Goal: Feedback & Contribution: Contribute content

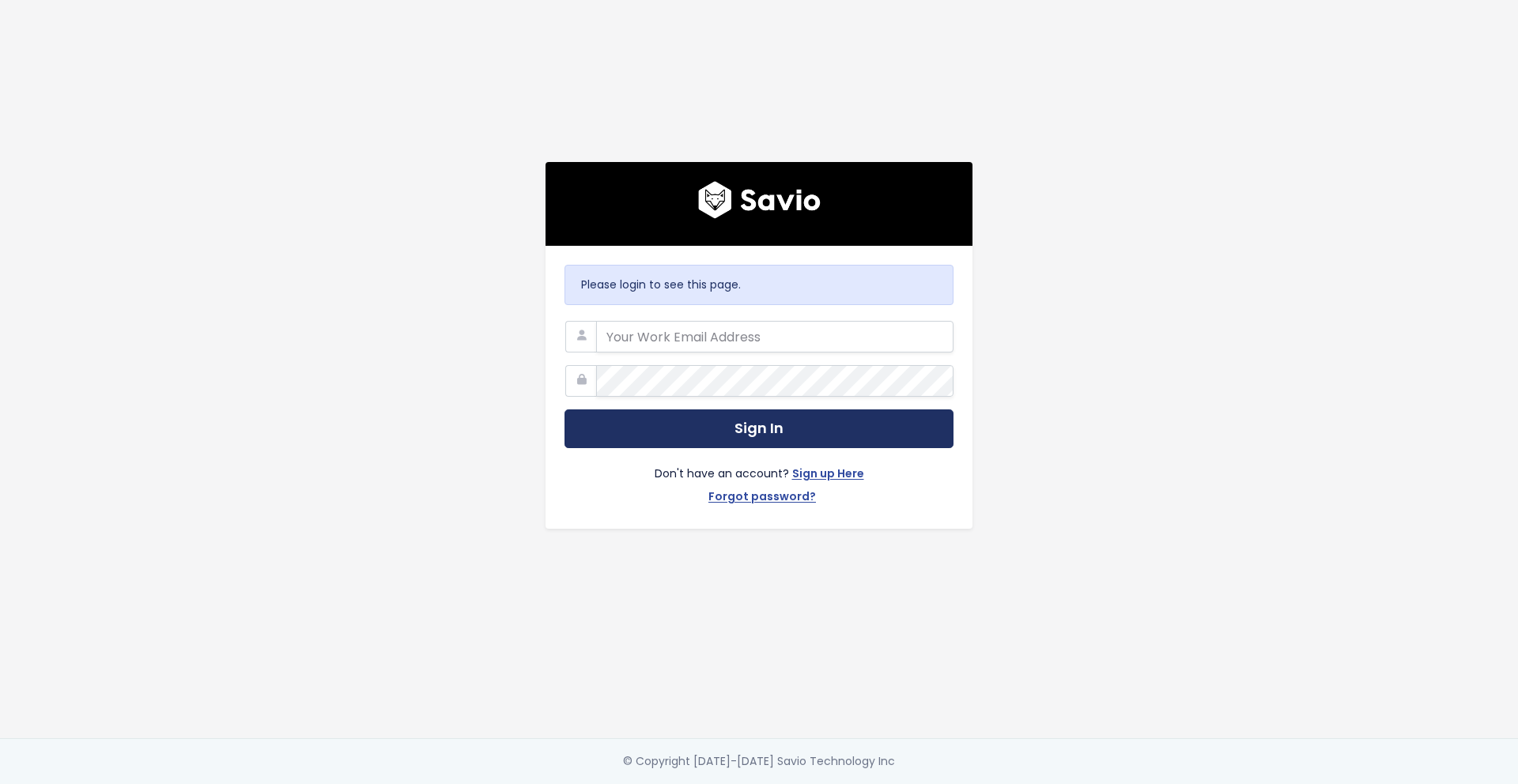
type input "[PERSON_NAME][EMAIL_ADDRESS][PERSON_NAME][DOMAIN_NAME]"
click at [759, 432] on button "Sign In" at bounding box center [759, 428] width 389 height 39
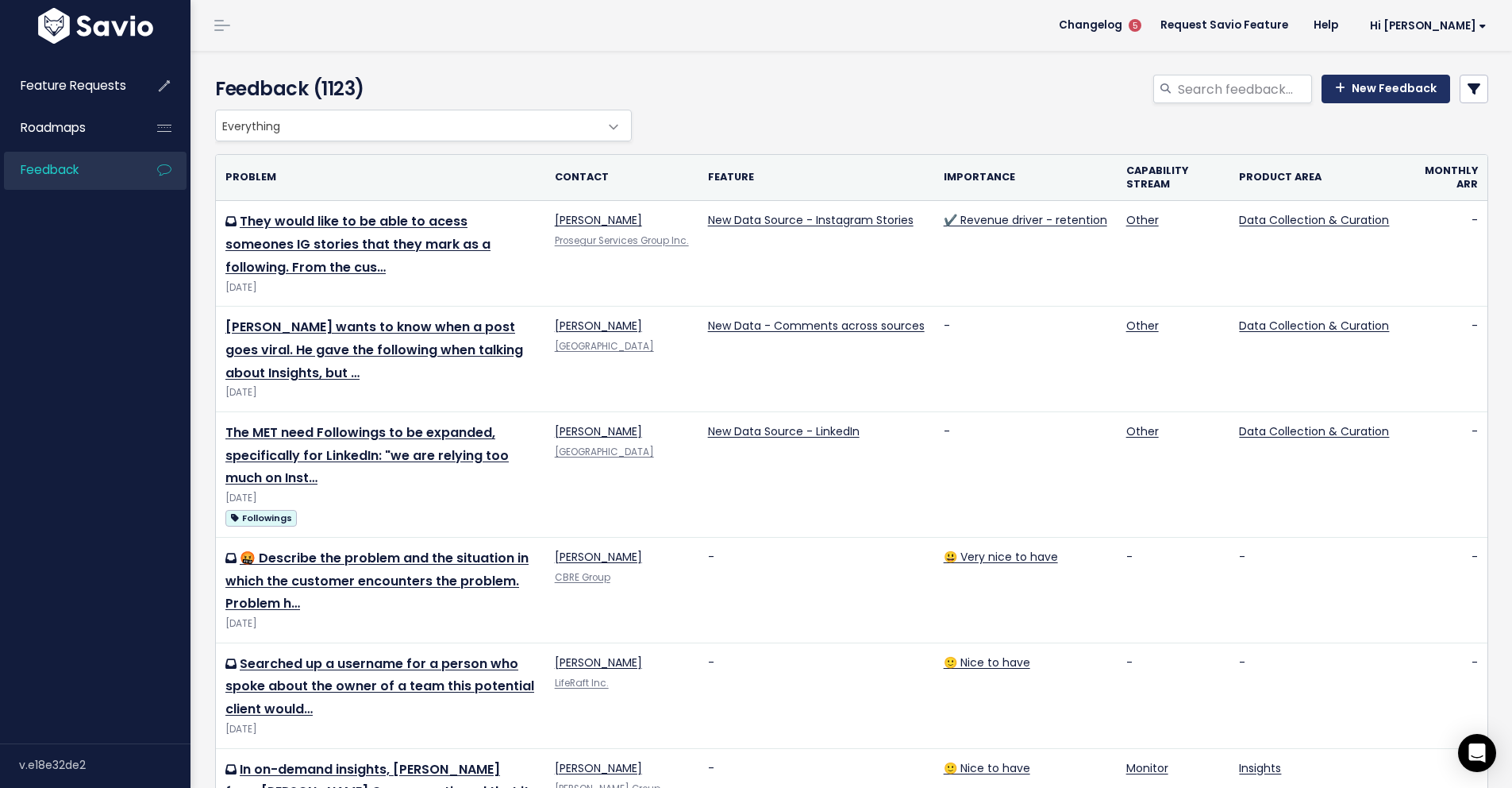
click at [1356, 98] on link "New Feedback" at bounding box center [1386, 88] width 129 height 29
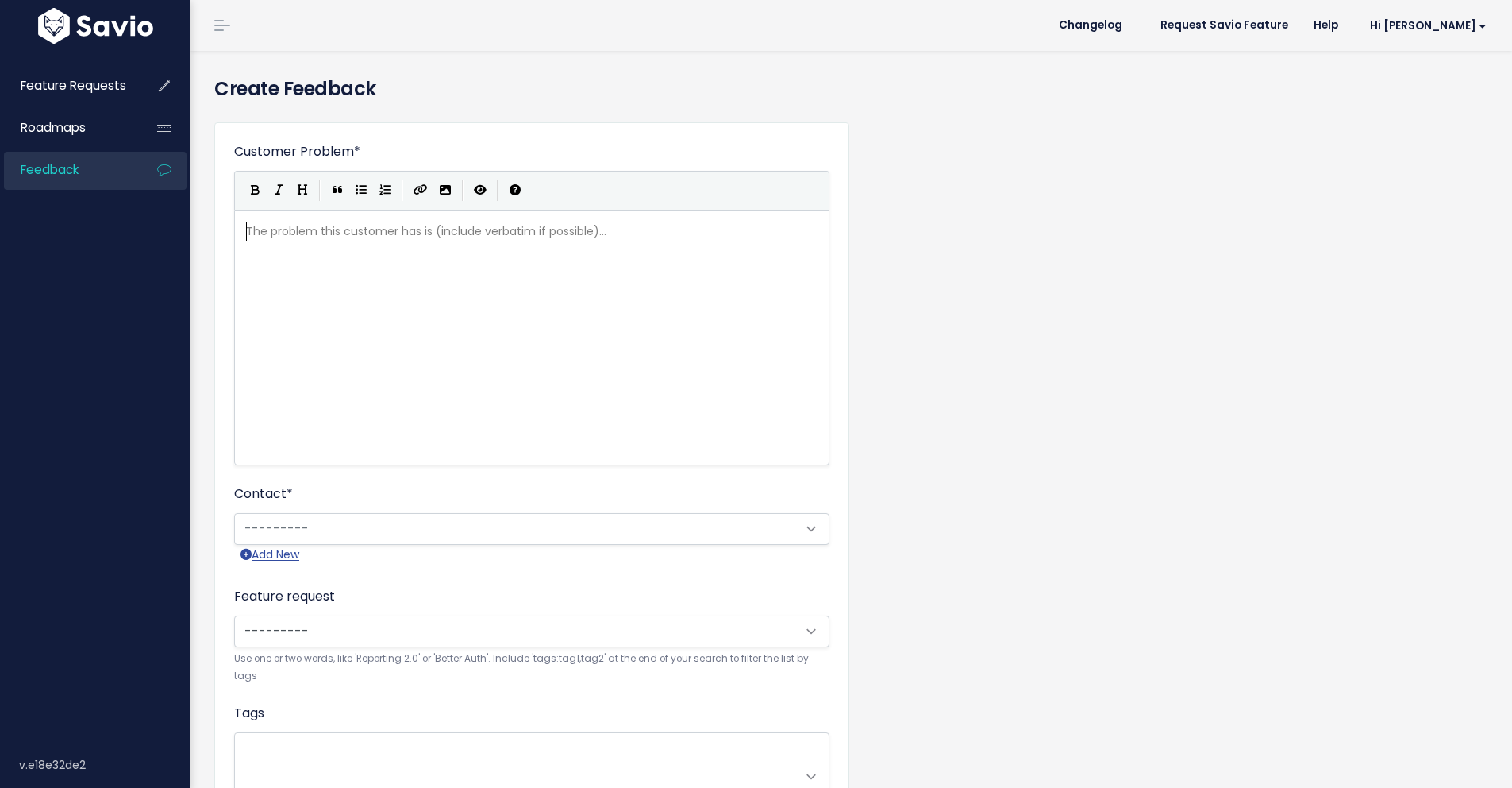
scroll to position [2, 0]
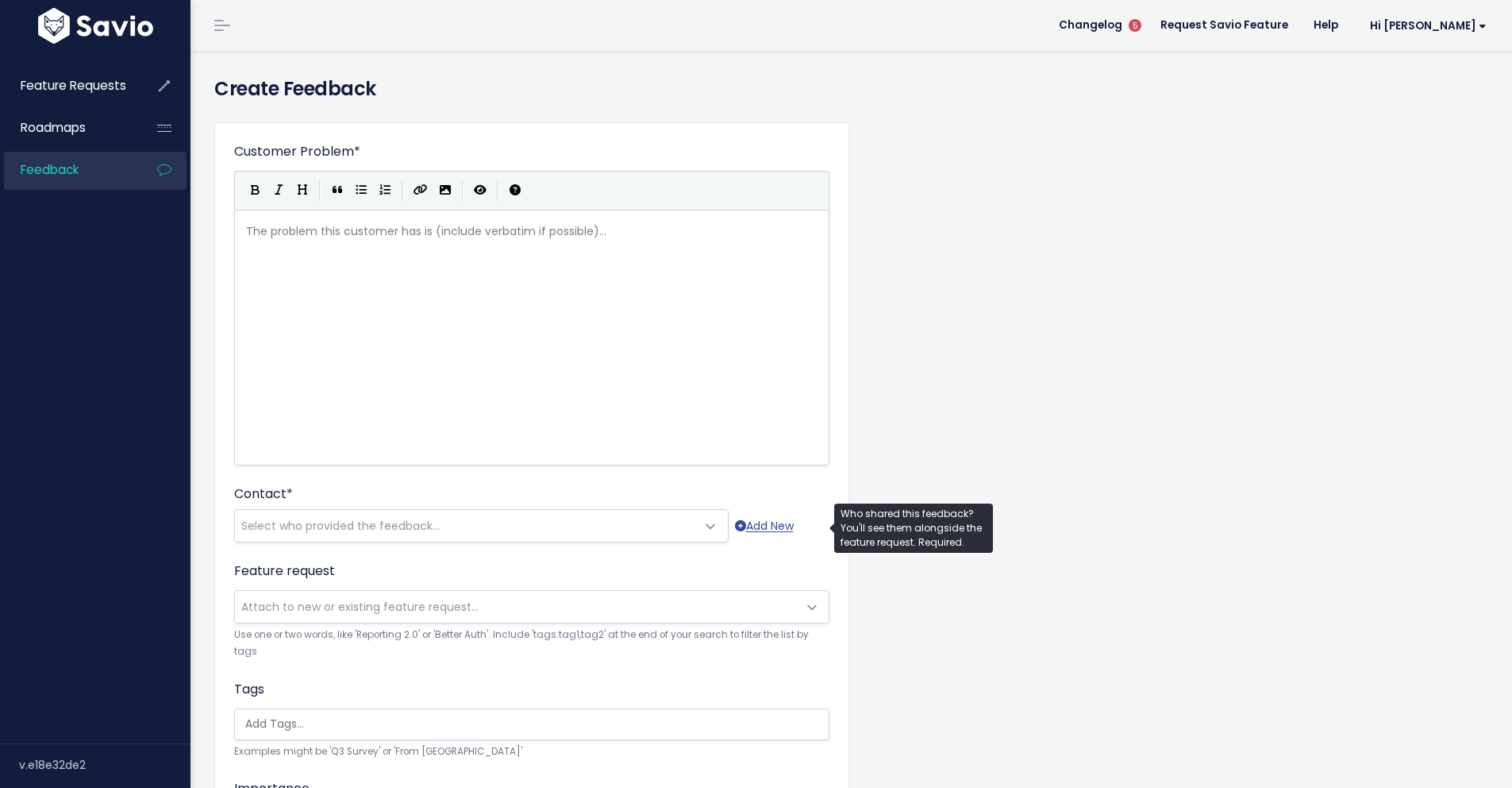
click at [438, 520] on span "Select who provided the feedback..." at bounding box center [465, 526] width 461 height 32
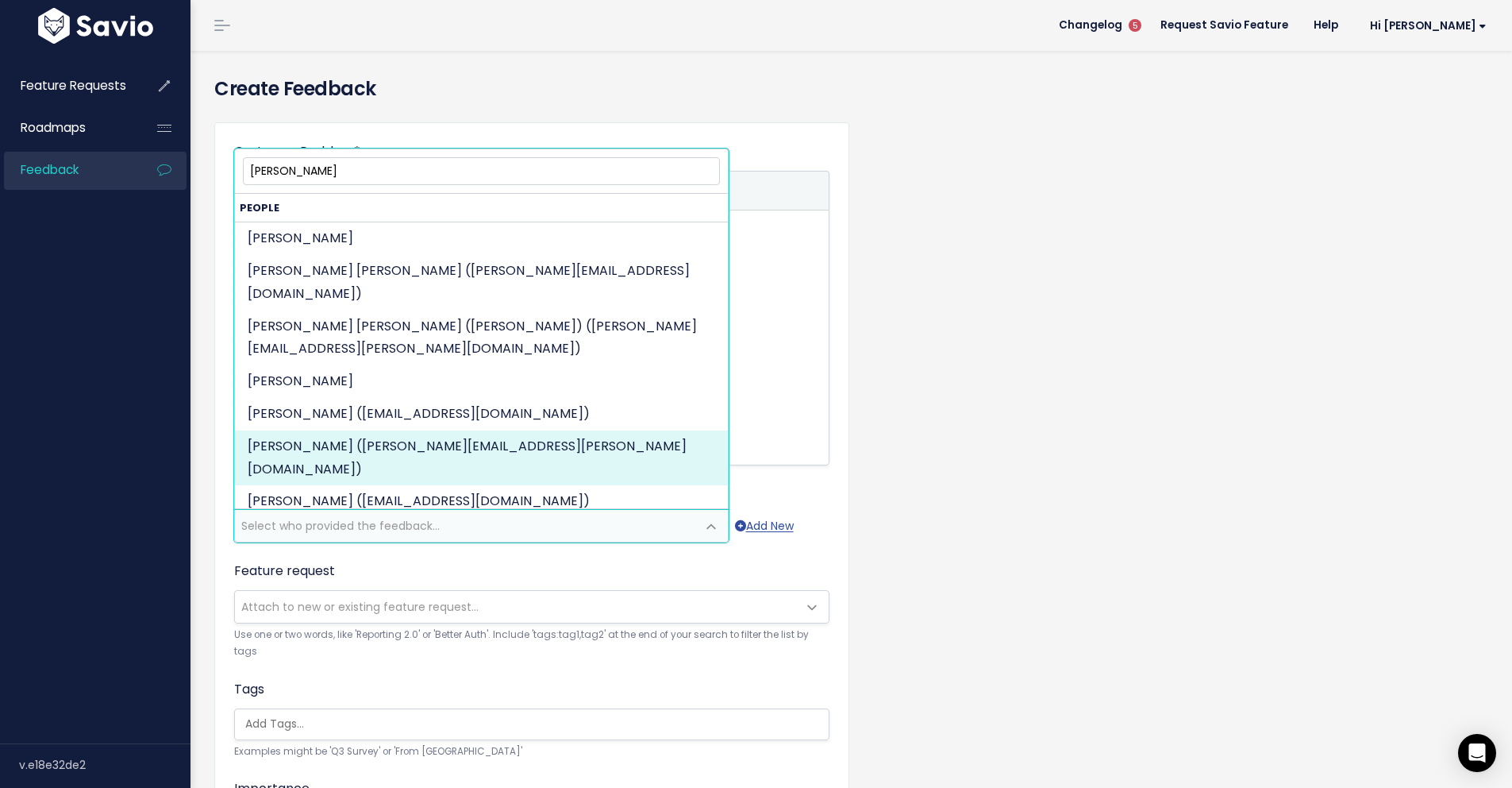
type input "Connor"
select select "82970964"
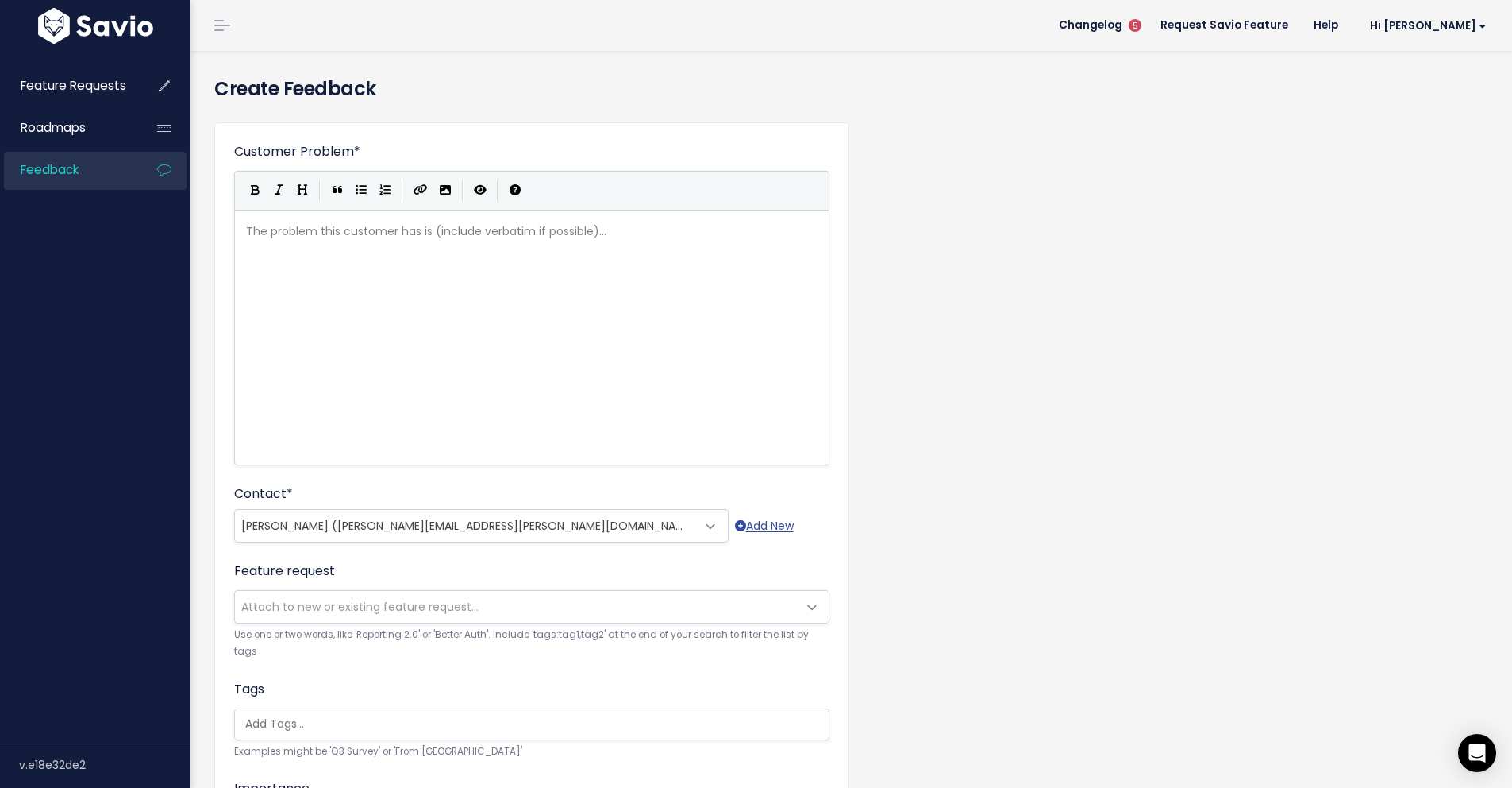
click at [289, 606] on span "Attach to new or existing feature request..." at bounding box center [360, 606] width 237 height 16
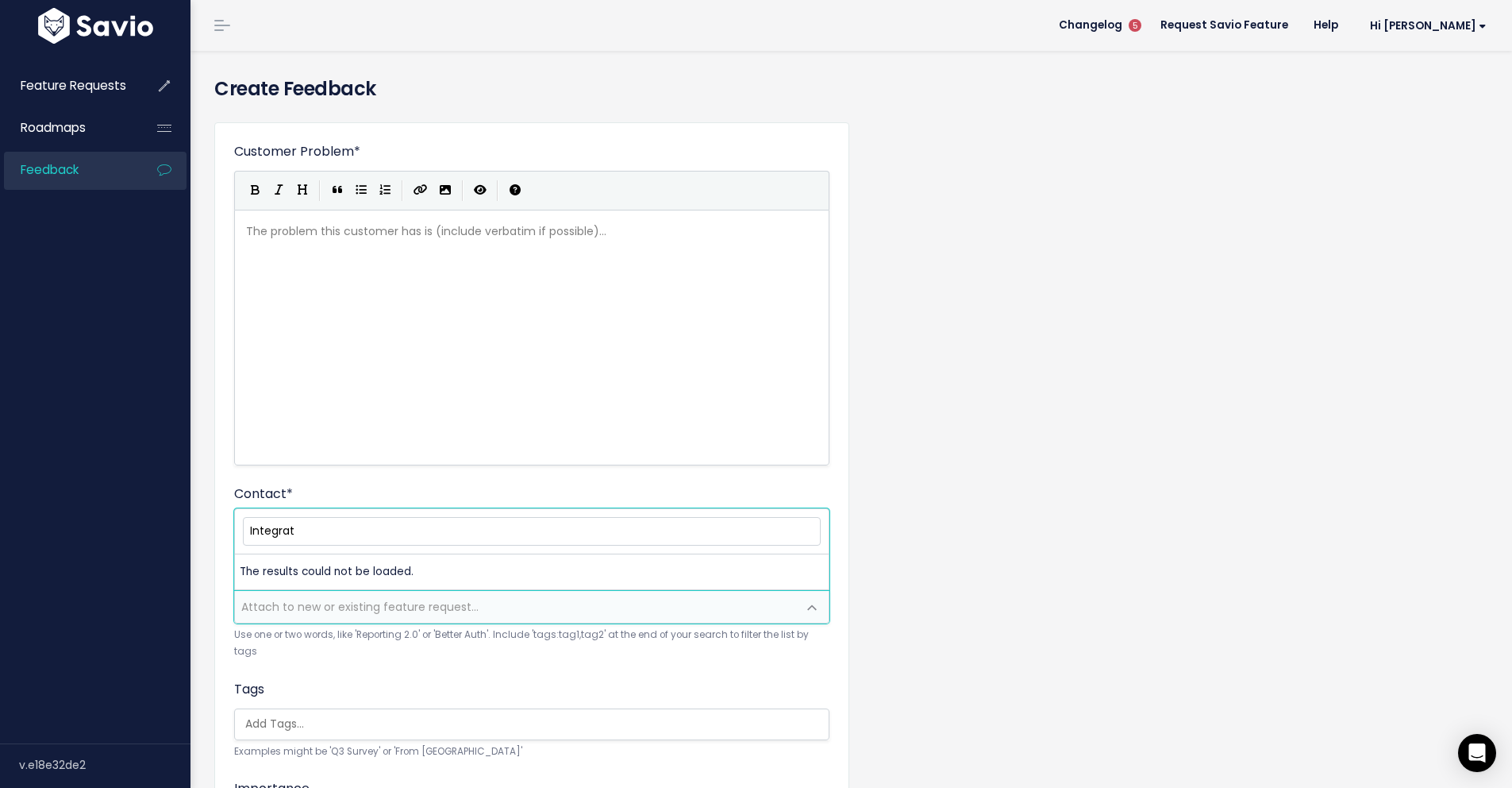
scroll to position [0, 0]
type input "I"
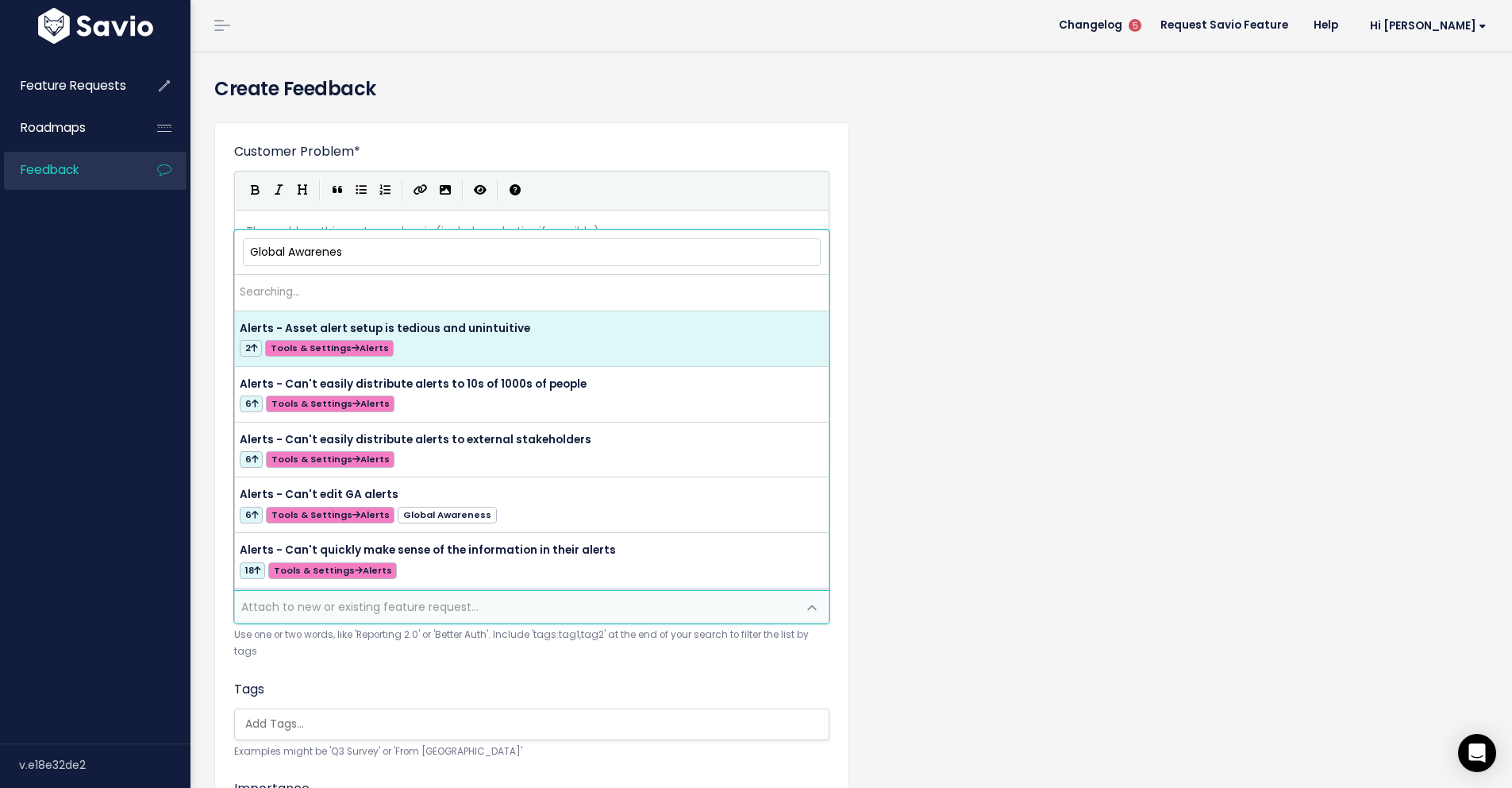
type input "Global Awareness"
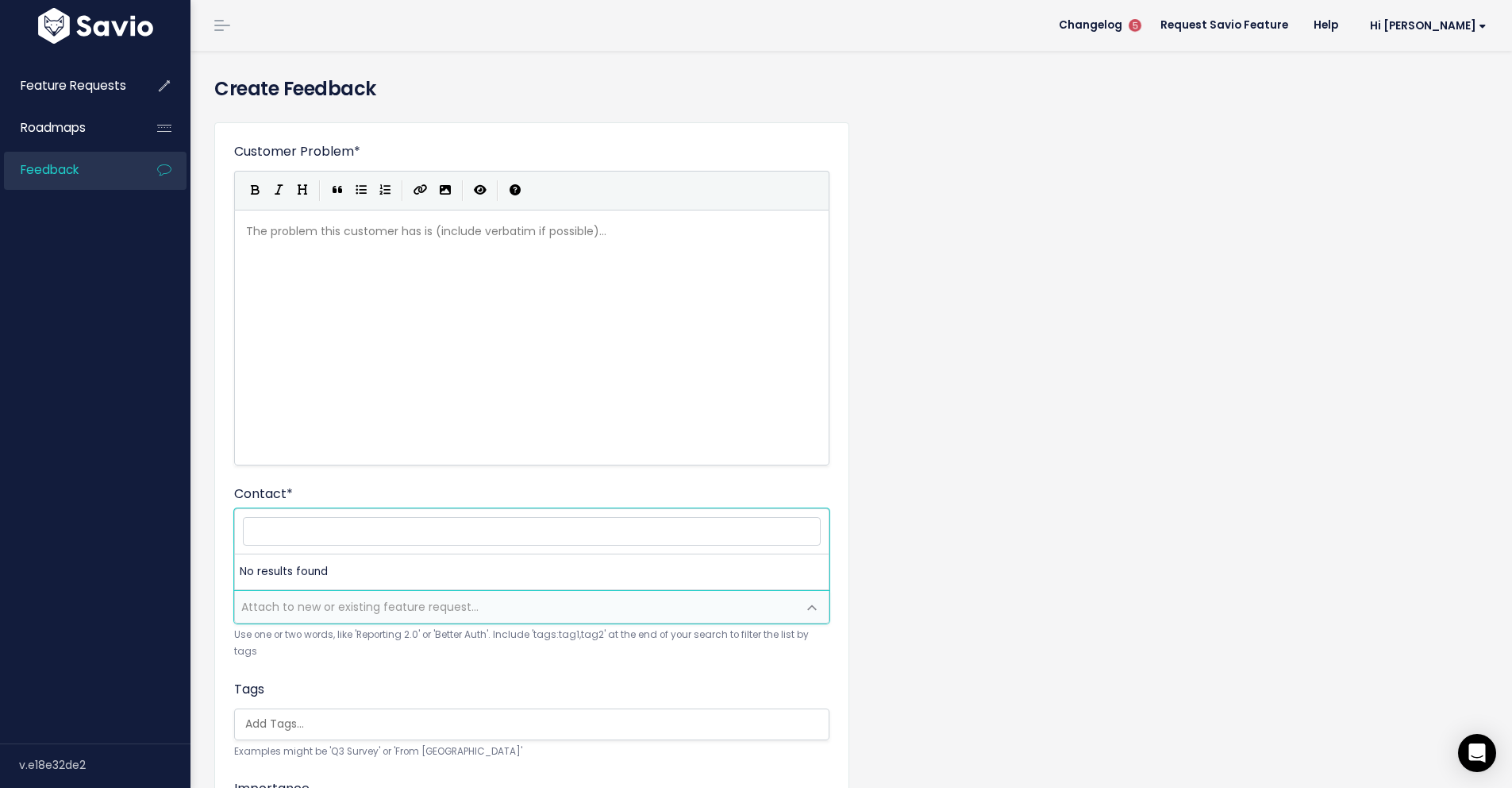
click at [889, 609] on div "Customer Problem * | | | | The problem this customer has is (include verbatim i…" at bounding box center [851, 588] width 1297 height 957
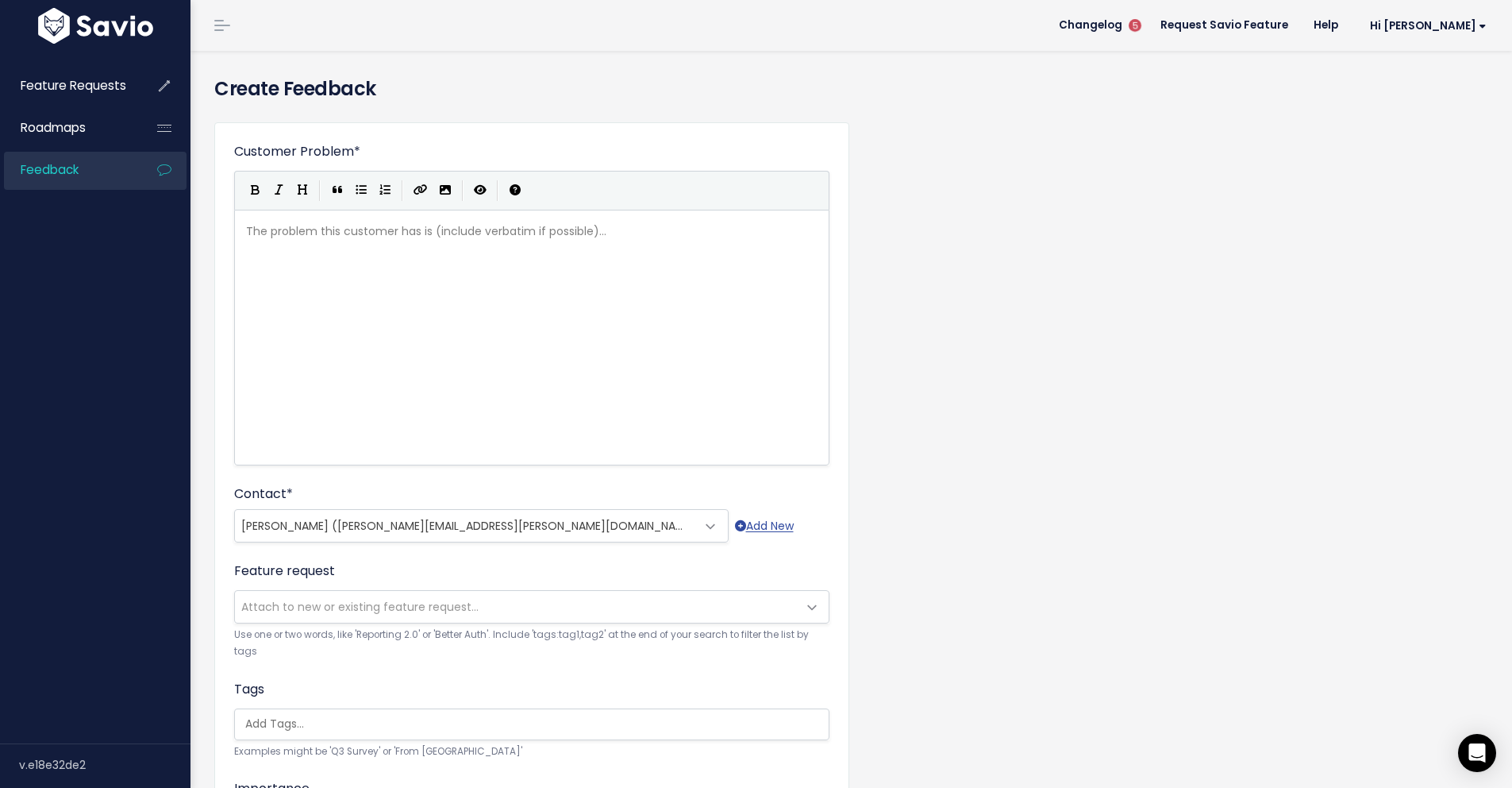
click at [404, 604] on span "Attach to new or existing feature request..." at bounding box center [360, 606] width 237 height 16
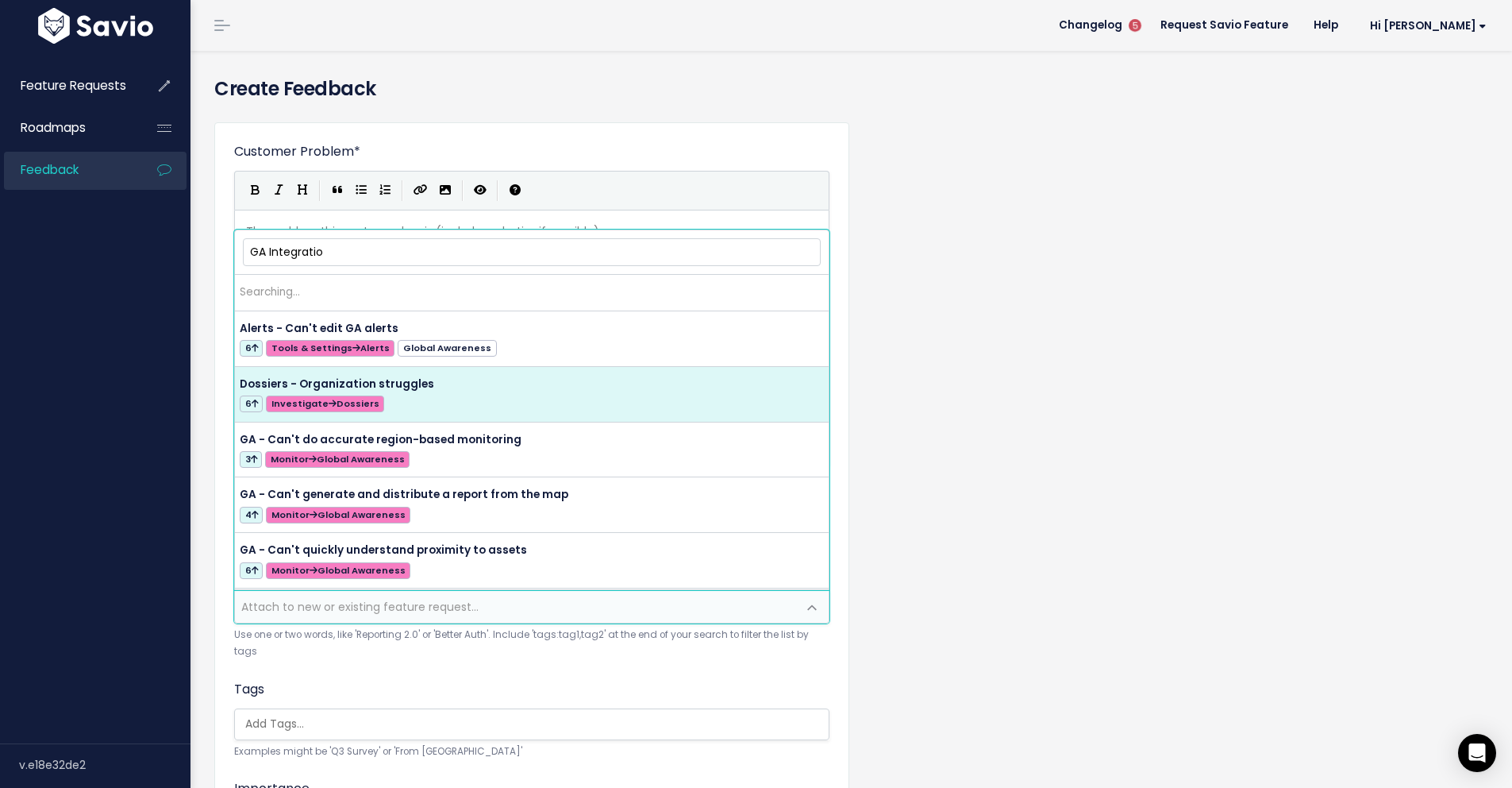
type input "GA Integration"
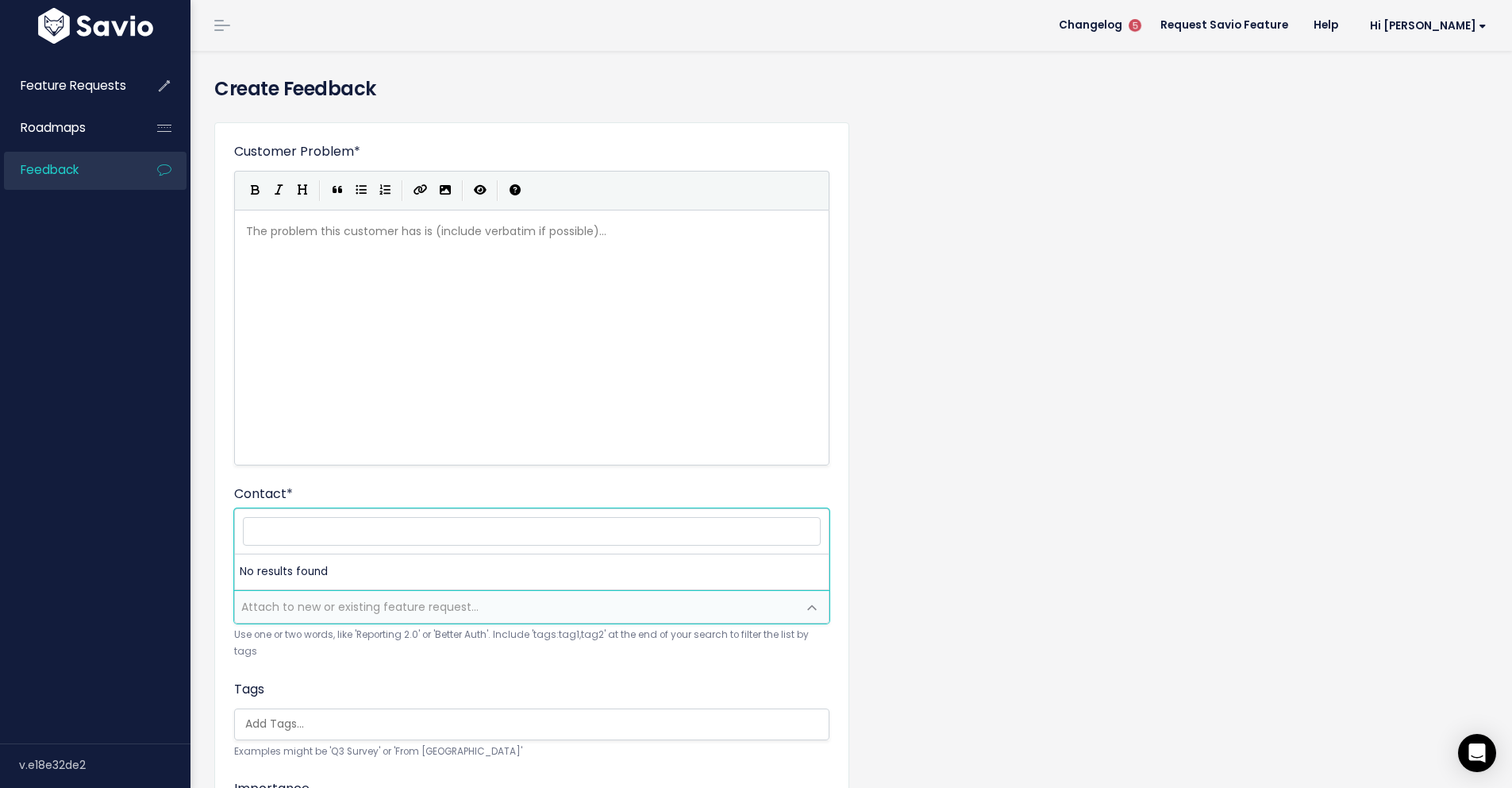
click at [323, 607] on span "Attach to new or existing feature request..." at bounding box center [360, 606] width 237 height 16
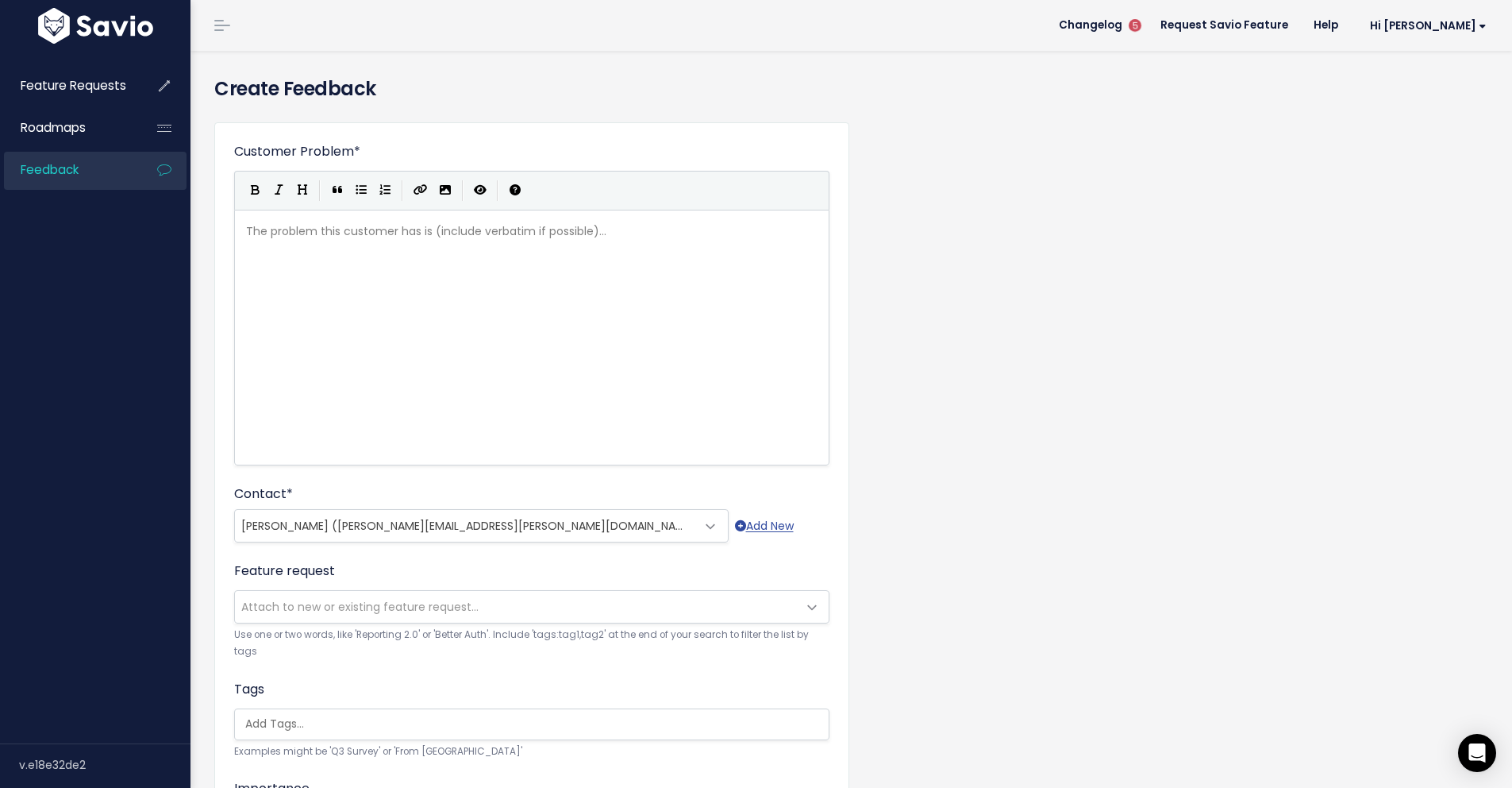
click at [350, 341] on div "The problem this customer has is (include verbatim if possible)... xxxxxxxxxx ​" at bounding box center [551, 357] width 617 height 278
type textarea "Connor is hope"
type textarea "ing to integrate"
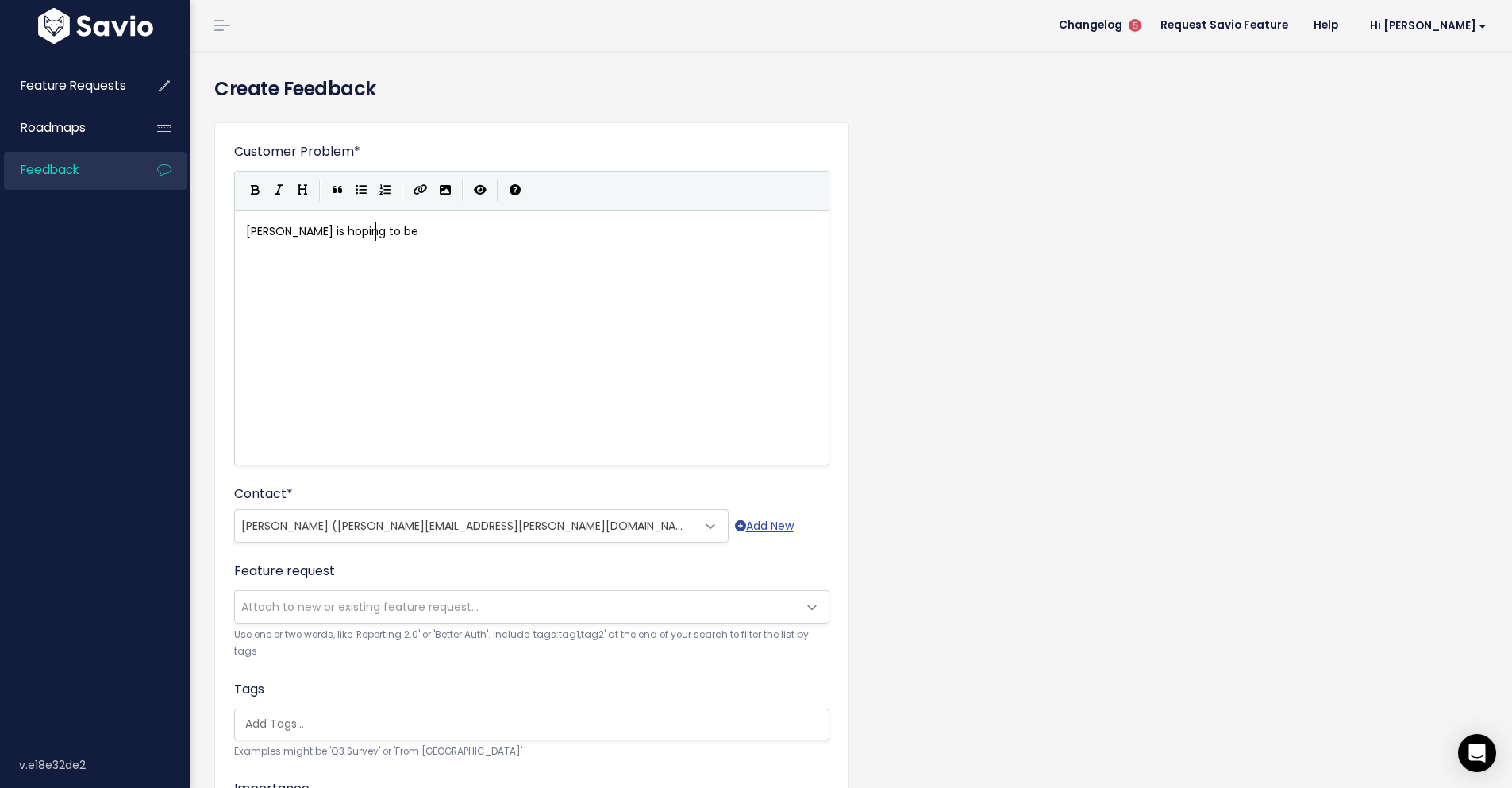
type textarea "be b"
type textarea "able to integrate our global awe"
type textarea "areness events into Everbd"
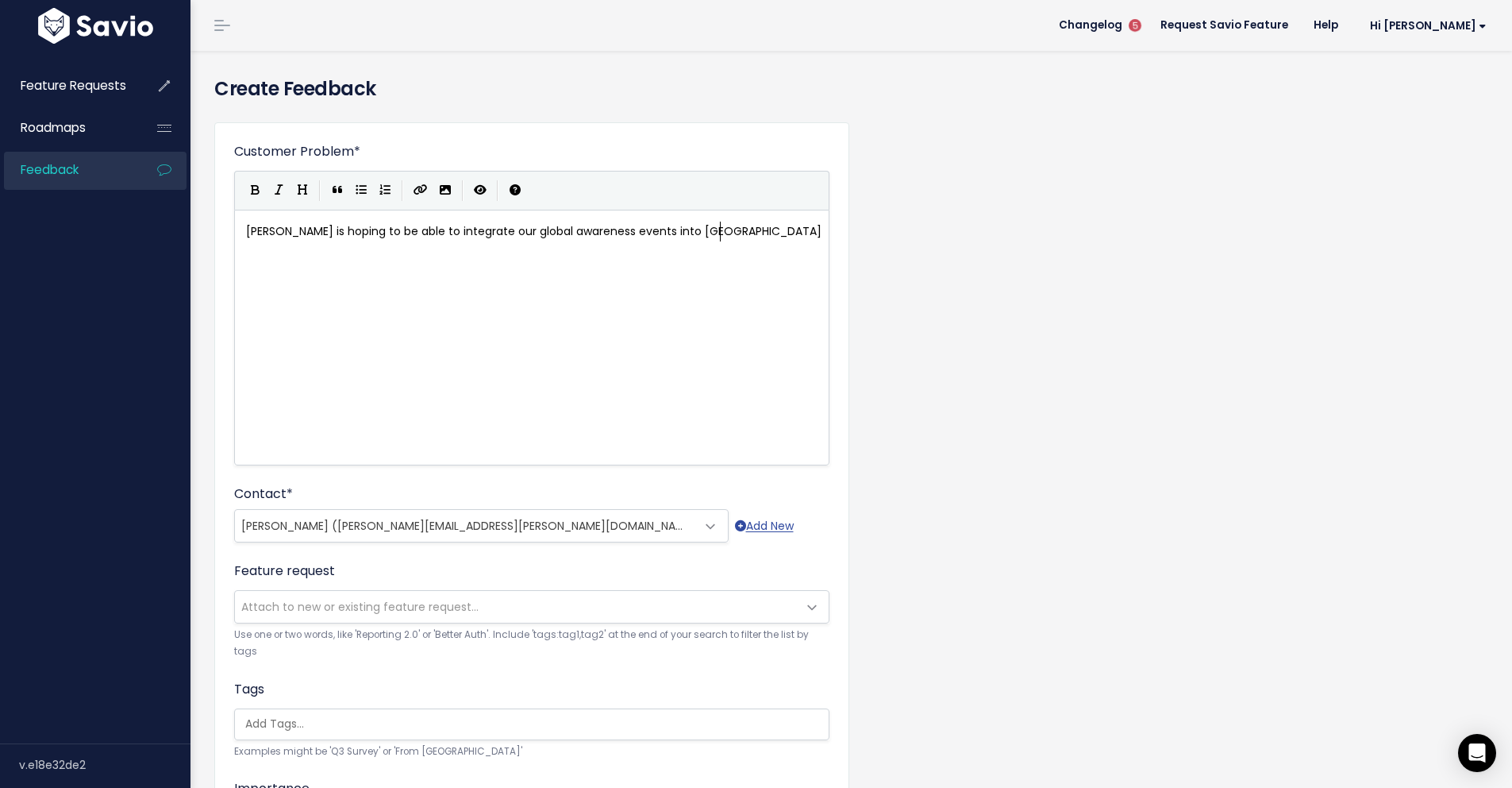
scroll to position [5, 32]
type textarea "ridge"
click at [289, 232] on span "Connor is hoping to be able to integrate our global awareness events into Everb…" at bounding box center [533, 231] width 576 height 16
click at [750, 230] on pre "Connor is hoping to be able to integrate our global awareness events into Everb…" at bounding box center [537, 231] width 589 height 20
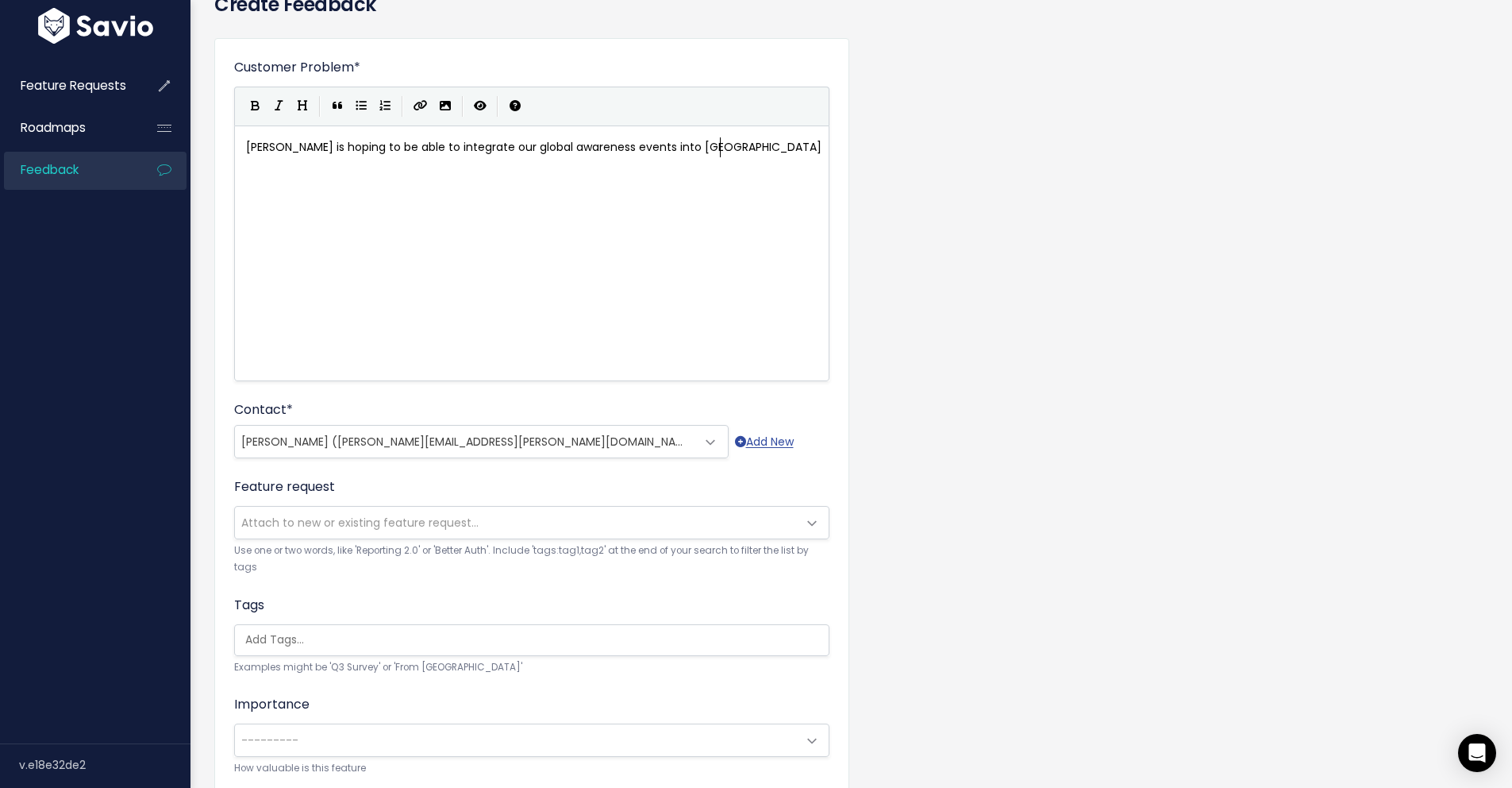
scroll to position [316, 0]
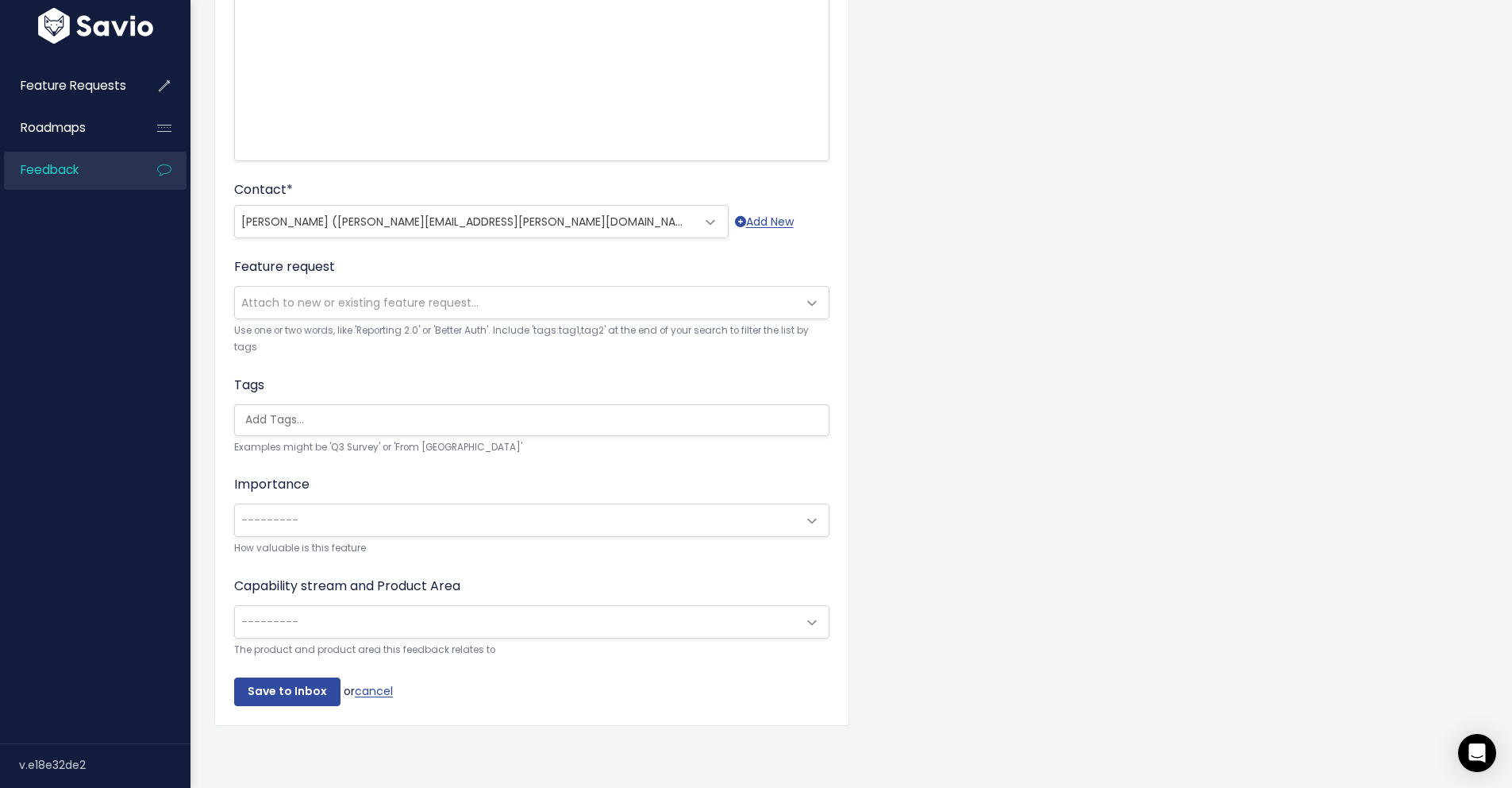
click at [365, 513] on span "---------" at bounding box center [515, 520] width 562 height 32
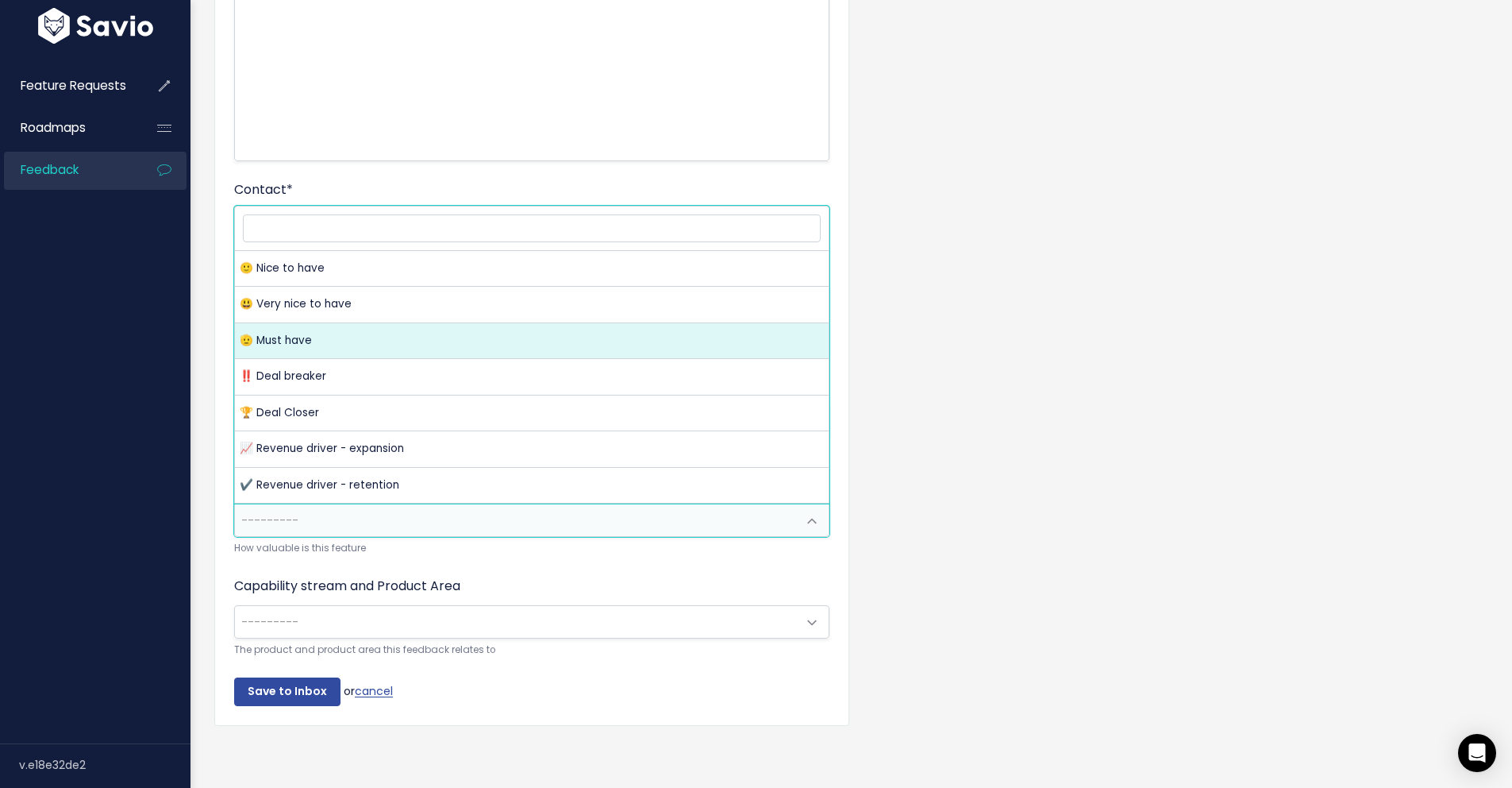
select select "VERY_NICE_TO_HAVE"
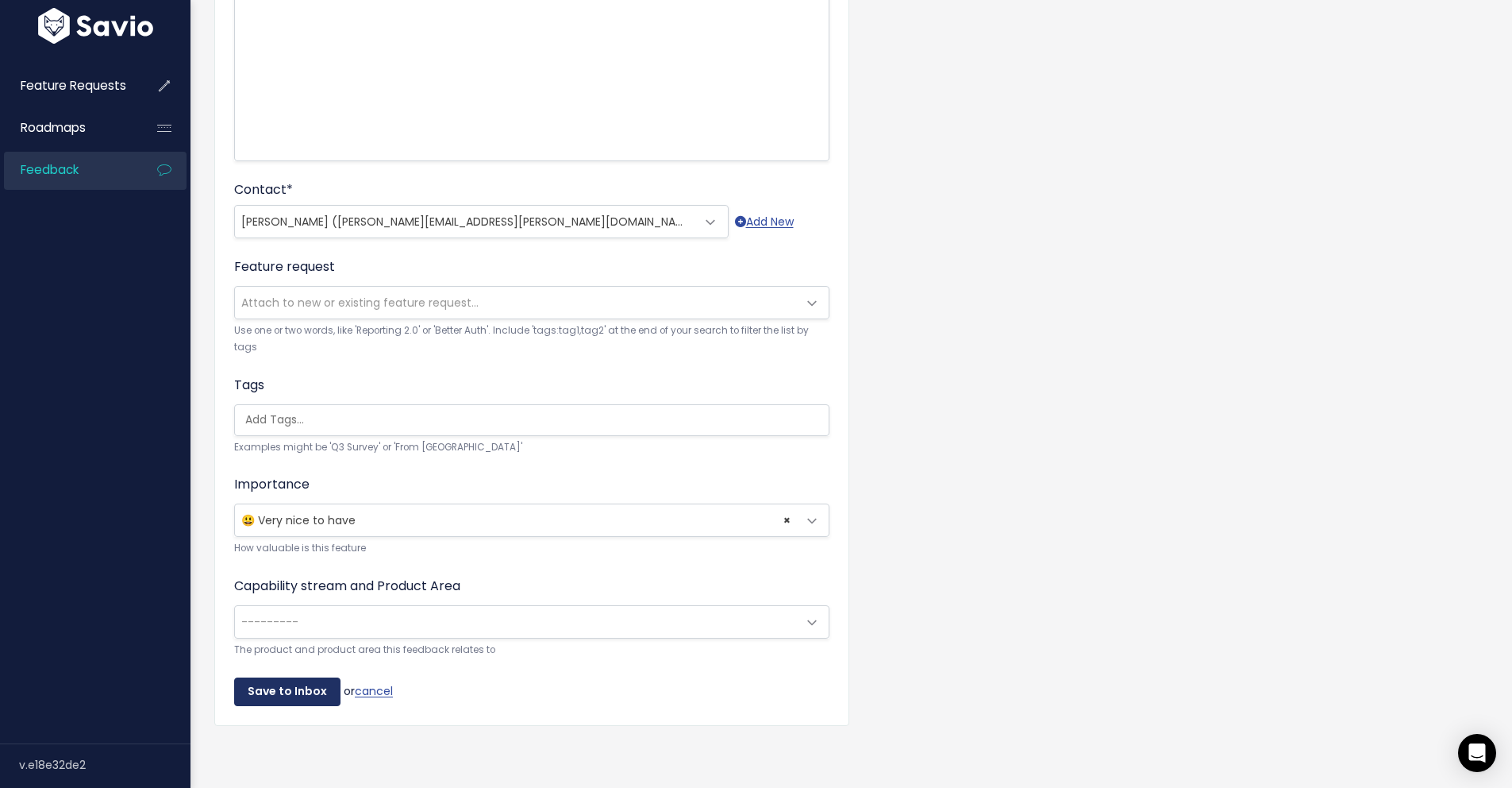
click at [286, 685] on input "Save to Inbox" at bounding box center [287, 691] width 106 height 29
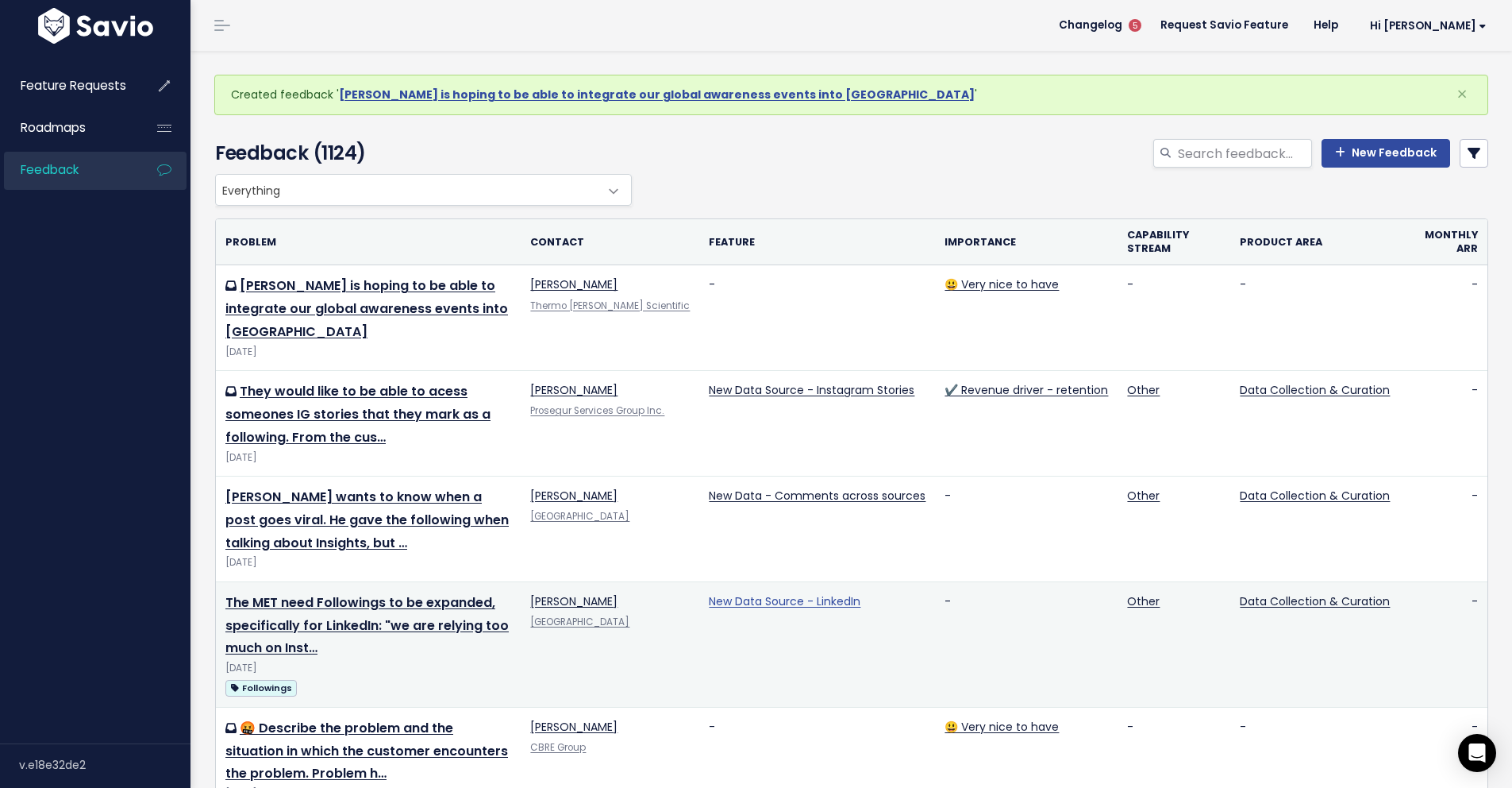
click at [796, 593] on link "New Data Source - LinkedIn" at bounding box center [784, 601] width 151 height 16
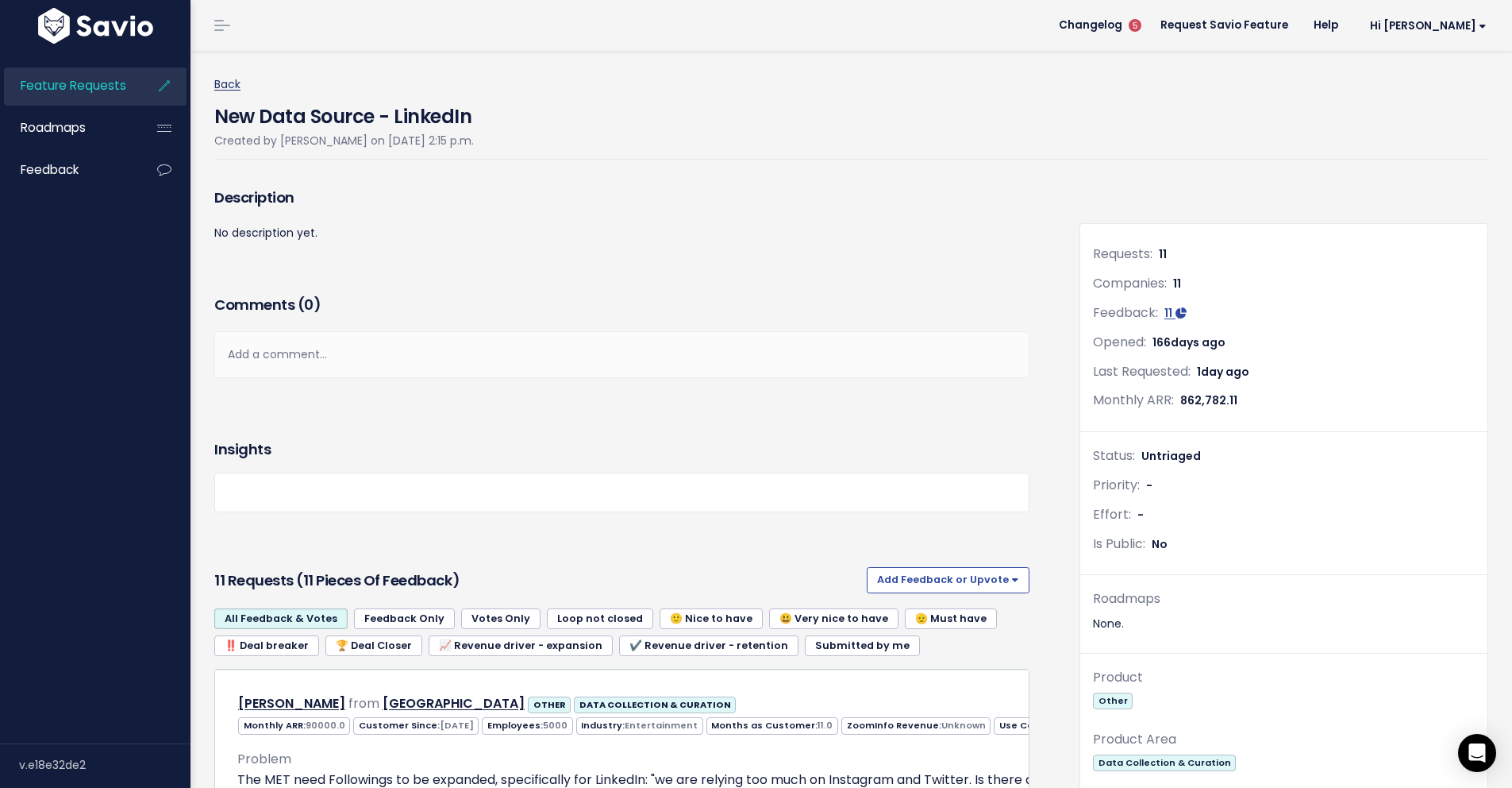
click at [226, 79] on link "Back" at bounding box center [228, 84] width 26 height 16
